Goal: Check status

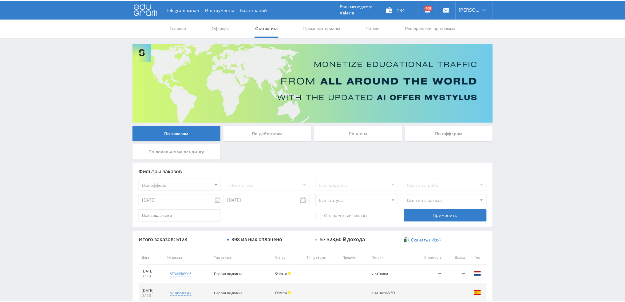
scroll to position [213, 0]
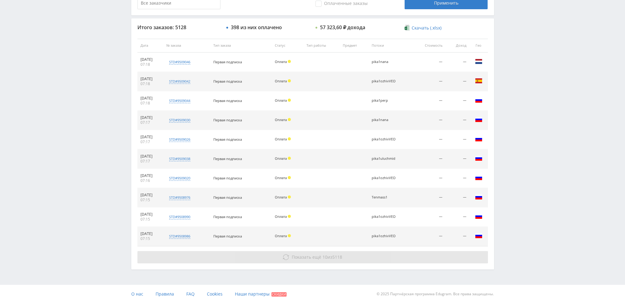
click at [293, 259] on span "Показать ещё" at bounding box center [307, 257] width 30 height 6
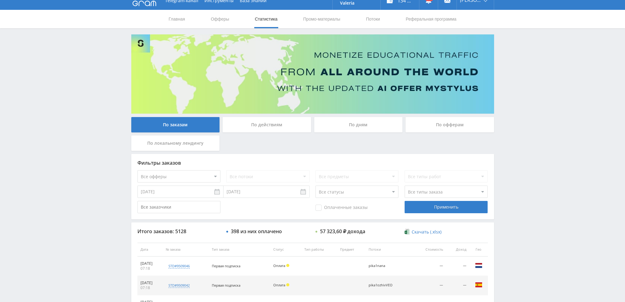
scroll to position [0, 0]
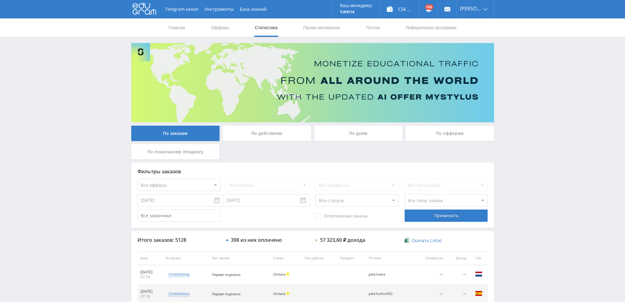
click at [355, 135] on div "По дням" at bounding box center [358, 133] width 89 height 15
click at [0, 0] on input "По дням" at bounding box center [0, 0] width 0 height 0
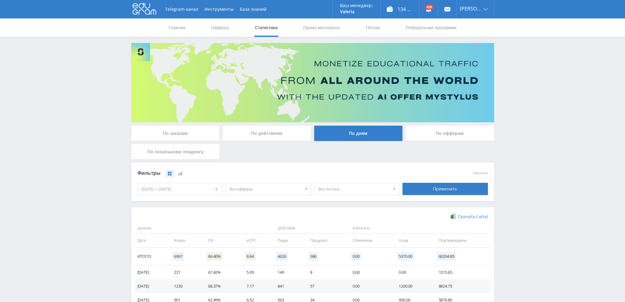
click at [277, 189] on span "Все офферы" at bounding box center [266, 189] width 72 height 12
click at [252, 227] on button "Кампус AI" at bounding box center [268, 226] width 85 height 9
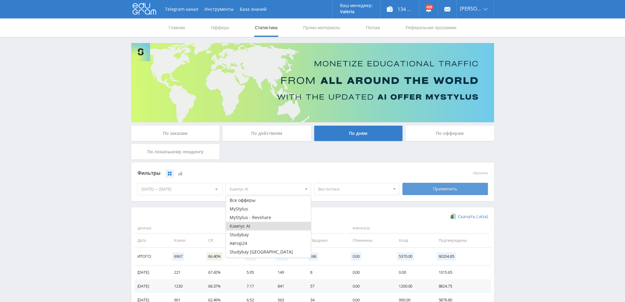
click at [460, 190] on div "Применить" at bounding box center [445, 189] width 85 height 12
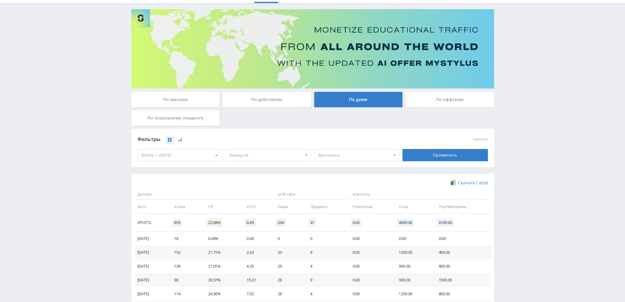
scroll to position [62, 0]
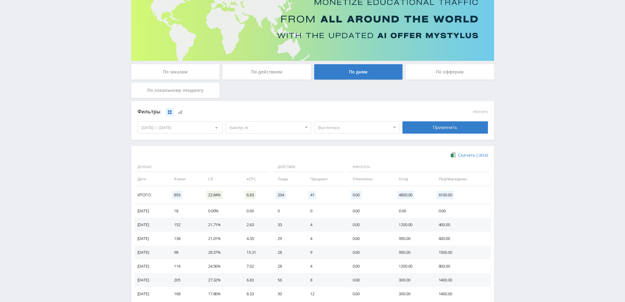
click at [249, 130] on span "Кампус AI" at bounding box center [266, 128] width 72 height 12
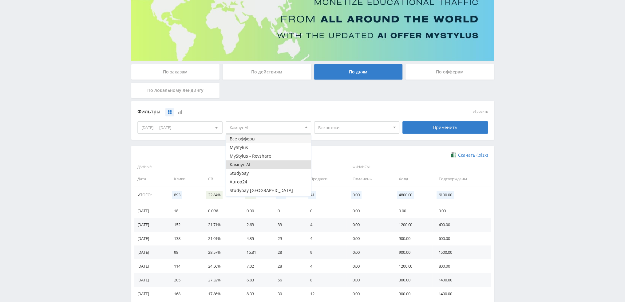
click at [248, 140] on button "Все офферы" at bounding box center [268, 139] width 85 height 9
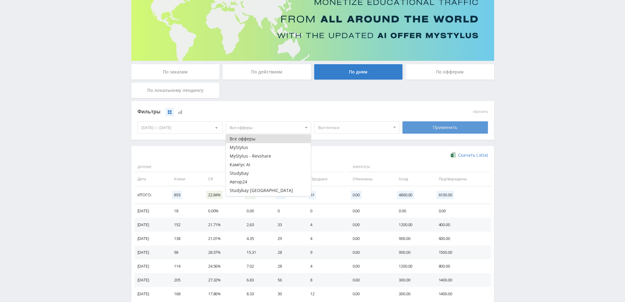
drag, startPoint x: 453, startPoint y: 134, endPoint x: 450, endPoint y: 129, distance: 5.8
click at [452, 133] on div "Применить" at bounding box center [445, 127] width 89 height 17
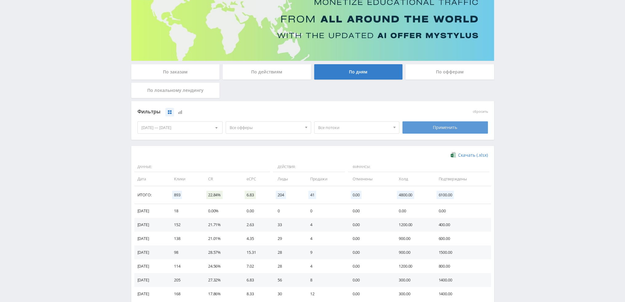
click at [449, 128] on div "Применить" at bounding box center [445, 127] width 85 height 12
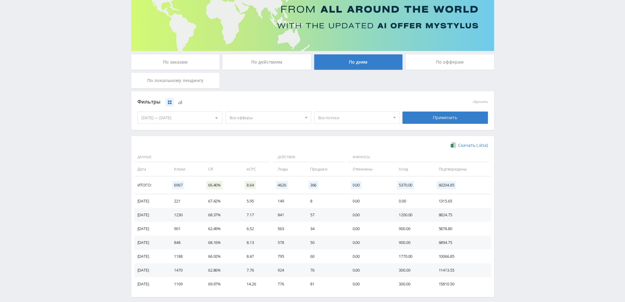
scroll to position [92, 0]
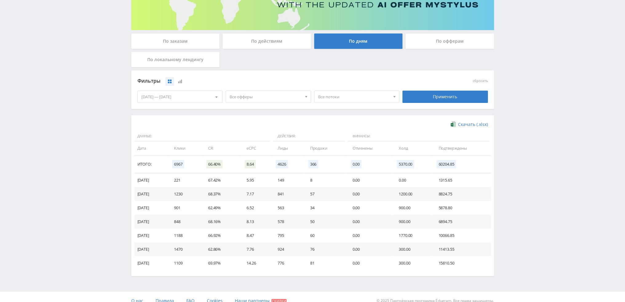
click at [258, 97] on span "Все офферы" at bounding box center [266, 97] width 72 height 12
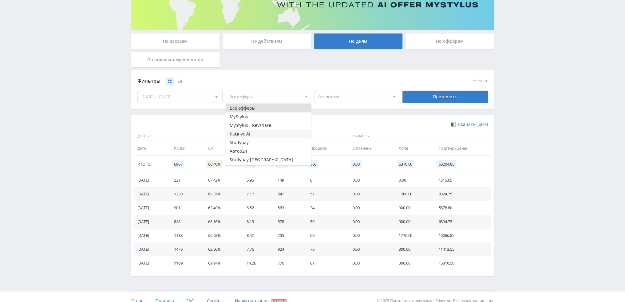
click at [246, 133] on button "Кампус AI" at bounding box center [268, 134] width 85 height 9
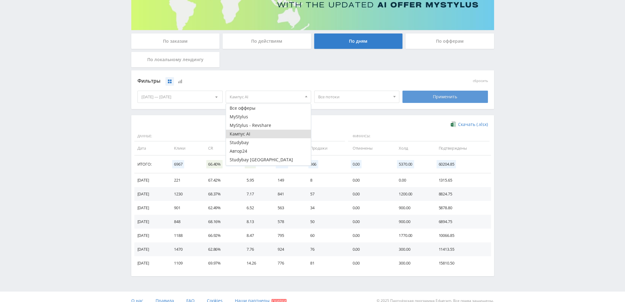
click at [428, 99] on div "Применить" at bounding box center [445, 97] width 85 height 12
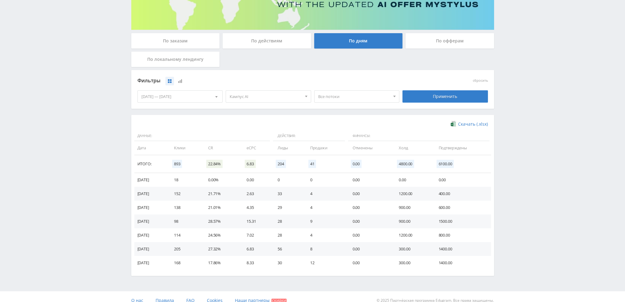
scroll to position [0, 0]
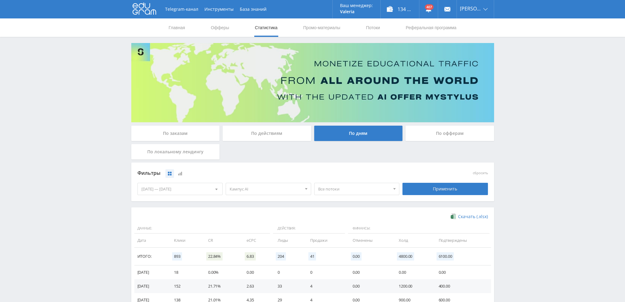
click at [164, 134] on div "По заказам" at bounding box center [175, 133] width 89 height 15
click at [0, 0] on input "По заказам" at bounding box center [0, 0] width 0 height 0
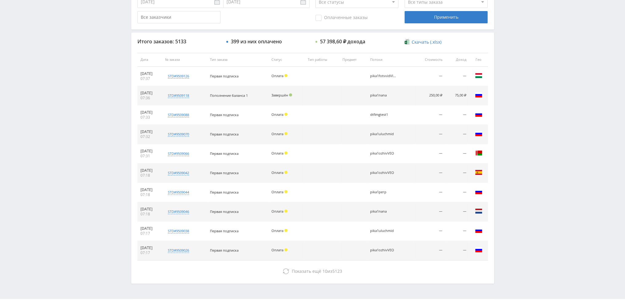
scroll to position [213, 0]
